Goal: Transaction & Acquisition: Purchase product/service

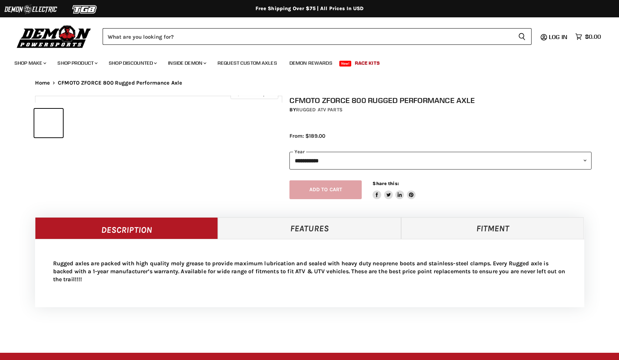
select select "******"
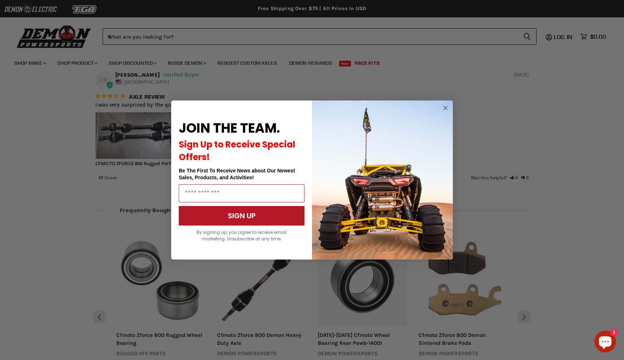
scroll to position [545, 0]
